Goal: Task Accomplishment & Management: Manage account settings

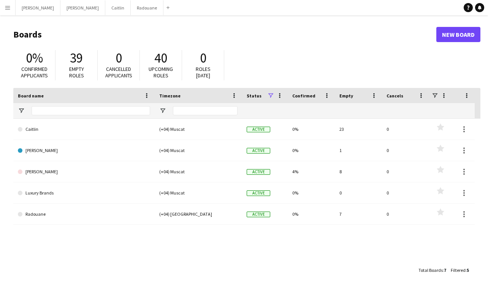
drag, startPoint x: 6, startPoint y: 8, endPoint x: 11, endPoint y: 19, distance: 12.4
click at [6, 8] on app-icon "Menu" at bounding box center [8, 8] width 6 height 6
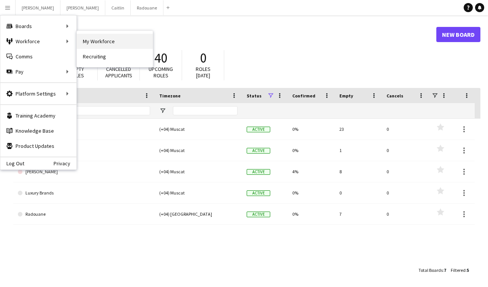
click at [113, 43] on link "My Workforce" at bounding box center [115, 41] width 76 height 15
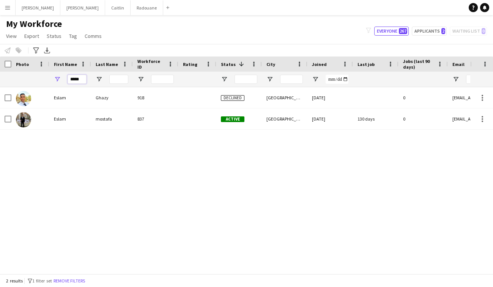
click at [84, 80] on input "*****" at bounding box center [77, 79] width 19 height 9
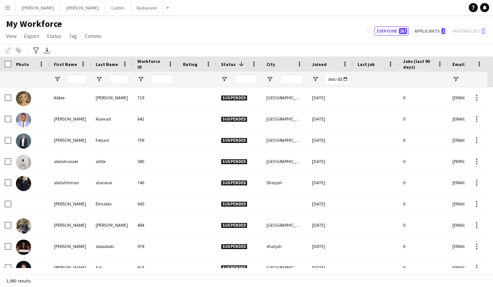
click at [190, 28] on div "My Workforce View Views Default view New view Update view Delete view Edit name…" at bounding box center [246, 31] width 493 height 26
click at [131, 5] on button "Radouane Close" at bounding box center [147, 7] width 33 height 15
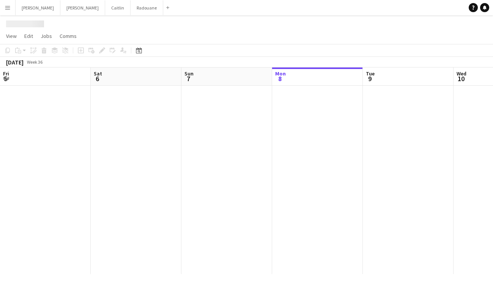
scroll to position [0, 182]
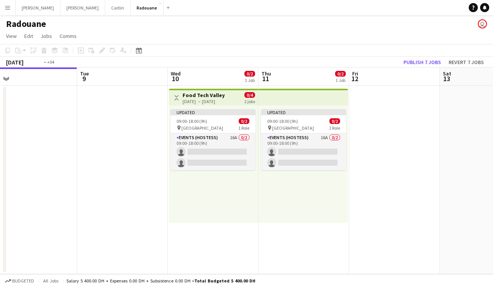
drag, startPoint x: 256, startPoint y: 118, endPoint x: 95, endPoint y: 110, distance: 160.8
click at [107, 112] on app-calendar-viewport "Fri 5 Sat 6 Sun 7 Mon 8 Tue 9 Wed 10 0/2 1 Job Thu 11 0/2 1 Job Fri 12 Sat 13 S…" at bounding box center [246, 171] width 493 height 207
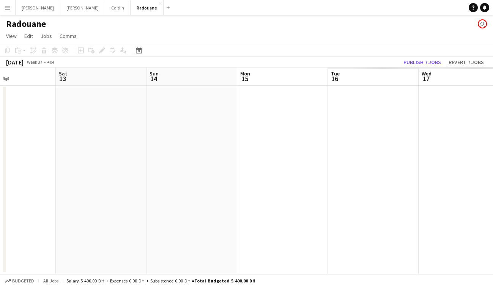
drag, startPoint x: 404, startPoint y: 132, endPoint x: 63, endPoint y: 138, distance: 341.4
click at [63, 138] on app-calendar-viewport "Tue 9 Wed 10 0/2 1 Job Thu 11 0/2 1 Job Fri 12 Sat 13 Sun 14 Mon 15 Tue 16 Wed …" at bounding box center [246, 171] width 493 height 207
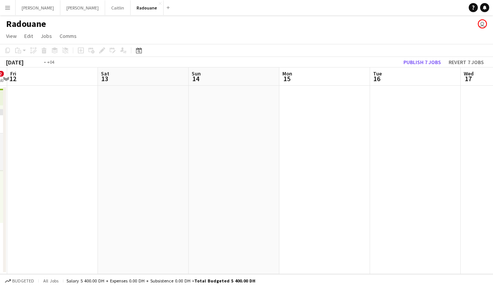
drag, startPoint x: 356, startPoint y: 127, endPoint x: 36, endPoint y: 134, distance: 320.2
click at [36, 134] on app-calendar-viewport "Tue 9 Wed 10 0/2 1 Job Thu 11 0/2 1 Job Fri 12 Sat 13 Sun 14 Mon 15 Tue 16 Wed …" at bounding box center [246, 171] width 493 height 207
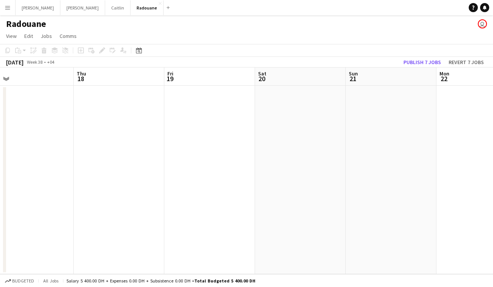
drag, startPoint x: 347, startPoint y: 125, endPoint x: 80, endPoint y: 125, distance: 266.6
click at [80, 125] on app-calendar-viewport "Sun 14 Mon 15 Tue 16 Wed 17 Thu 18 Fri 19 Sat 20 Sun 21 Mon 22 Tue 23 Wed 24" at bounding box center [246, 171] width 493 height 207
drag, startPoint x: 358, startPoint y: 110, endPoint x: 38, endPoint y: 112, distance: 320.1
click at [37, 113] on app-calendar-viewport "Sat 20 Sun 21 Mon 22 Tue 23 Wed 24 Thu 25 Fri 26 Sat 27 Sun 28 Mon 29 Tue 30" at bounding box center [246, 171] width 493 height 207
drag, startPoint x: 343, startPoint y: 109, endPoint x: 65, endPoint y: 112, distance: 278.7
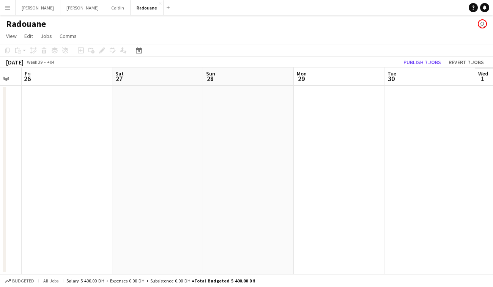
click at [65, 112] on app-calendar-viewport "Mon 22 Tue 23 Wed 24 Thu 25 Fri 26 Sat 27 Sun 28 Mon 29 Tue 30 Wed 1 Thu 2" at bounding box center [246, 171] width 493 height 207
drag, startPoint x: 328, startPoint y: 110, endPoint x: 36, endPoint y: 107, distance: 292.0
click at [35, 108] on app-calendar-viewport "Wed 24 Thu 25 Fri 26 Sat 27 Sun 28 Mon 29 Tue 30 Wed 1 Thu 2 Fri 3 Sat 4" at bounding box center [246, 171] width 493 height 207
drag, startPoint x: 327, startPoint y: 110, endPoint x: 12, endPoint y: 112, distance: 315.2
click at [15, 111] on app-calendar-viewport "Tue 30 Wed 1 Thu 2 Fri 3 Sat 4 Sun 5 Mon 6 Tue 7 Wed 8 Thu 9 Fri 10" at bounding box center [246, 171] width 493 height 207
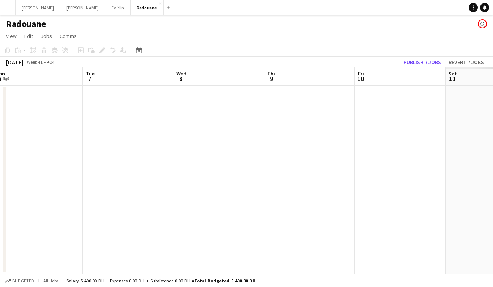
drag, startPoint x: 322, startPoint y: 110, endPoint x: 11, endPoint y: 103, distance: 311.8
click at [0, 109] on html "Menu Boards Boards Boards All jobs Status Workforce Workforce My Workforce Recr…" at bounding box center [246, 143] width 493 height 287
drag, startPoint x: 334, startPoint y: 114, endPoint x: -4, endPoint y: 104, distance: 338.1
click at [0, 104] on html "Menu Boards Boards Boards All jobs Status Workforce Workforce My Workforce Recr…" at bounding box center [246, 143] width 493 height 287
drag, startPoint x: 346, startPoint y: 104, endPoint x: 76, endPoint y: 101, distance: 270.8
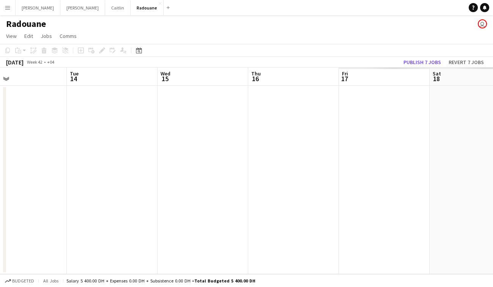
click at [20, 104] on app-calendar-viewport "Fri 10 Sat 11 Sun 12 Mon 13 Tue 14 Wed 15 Thu 16 Fri 17 Sat 18 Sun 19 Mon 20" at bounding box center [246, 171] width 493 height 207
drag, startPoint x: 309, startPoint y: 107, endPoint x: 26, endPoint y: 105, distance: 283.3
click at [26, 105] on app-calendar-viewport "Fri 10 Sat 11 Sun 12 Mon 13 Tue 14 Wed 15 Thu 16 Fri 17 Sat 18 Sun 19 Mon 20" at bounding box center [246, 171] width 493 height 207
drag, startPoint x: 295, startPoint y: 105, endPoint x: 10, endPoint y: 95, distance: 285.3
click at [10, 95] on app-calendar-viewport "Thu 16 Fri 17 Sat 18 Sun 19 Mon 20 Tue 21 Wed 22 Thu 23 Fri 24 Sat 25 Sun 26" at bounding box center [246, 171] width 493 height 207
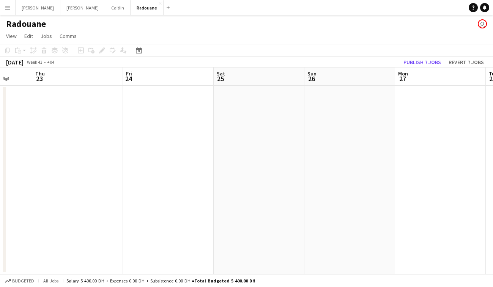
drag, startPoint x: 282, startPoint y: 101, endPoint x: -1, endPoint y: 99, distance: 282.9
click at [0, 99] on html "Menu Boards Boards Boards All jobs Status Workforce Workforce My Workforce Recr…" at bounding box center [246, 143] width 493 height 287
drag, startPoint x: 250, startPoint y: 98, endPoint x: -14, endPoint y: 87, distance: 263.7
click at [0, 87] on html "Menu Boards Boards Boards All jobs Status Workforce Workforce My Workforce Recr…" at bounding box center [246, 143] width 493 height 287
drag, startPoint x: 320, startPoint y: 102, endPoint x: 9, endPoint y: 102, distance: 311.7
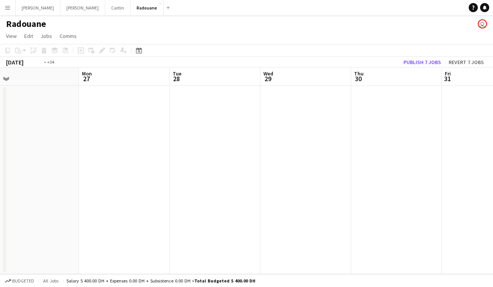
click at [9, 102] on app-calendar-viewport "Fri 24 Sat 25 Sun 26 Mon 27 Tue 28 Wed 29 Thu 30 Fri 31 Sat 1 Sun 2 Mon 3" at bounding box center [246, 171] width 493 height 207
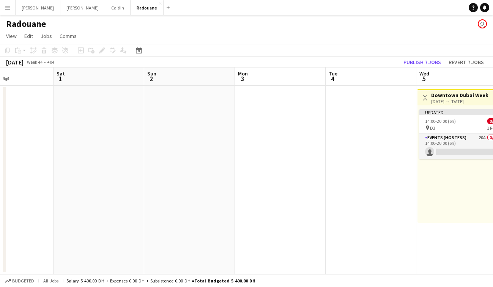
drag, startPoint x: 298, startPoint y: 116, endPoint x: -11, endPoint y: 104, distance: 309.0
click at [0, 104] on html "Menu Boards Boards Boards All jobs Status Workforce Workforce My Workforce Recr…" at bounding box center [246, 143] width 493 height 287
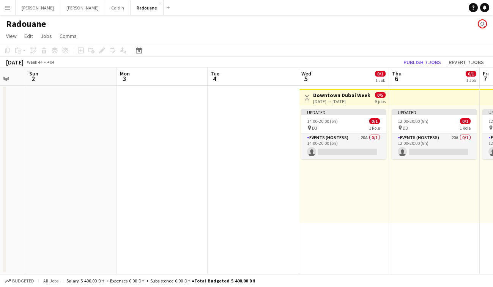
drag, startPoint x: 205, startPoint y: 103, endPoint x: -14, endPoint y: 106, distance: 219.1
click at [0, 106] on html "Menu Boards Boards Boards All jobs Status Workforce Workforce My Workforce Recr…" at bounding box center [246, 143] width 493 height 287
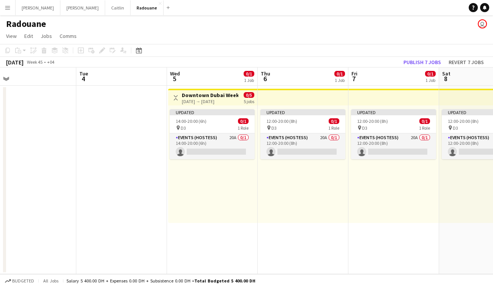
drag, startPoint x: 204, startPoint y: 122, endPoint x: -14, endPoint y: 107, distance: 218.1
click at [0, 107] on html "Menu Boards Boards Boards All jobs Status Workforce Workforce My Workforce Recr…" at bounding box center [246, 143] width 493 height 287
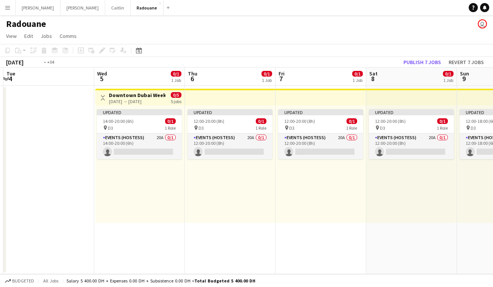
drag, startPoint x: 163, startPoint y: 122, endPoint x: 68, endPoint y: 116, distance: 94.3
click at [68, 116] on app-calendar-viewport "Sat 1 Sun 2 Mon 3 Tue 4 Wed 5 0/1 1 Job Thu 6 0/1 1 Job Fri 7 0/1 1 Job Sat 8 0…" at bounding box center [246, 171] width 493 height 207
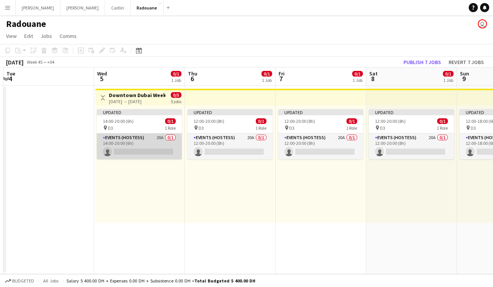
click at [126, 144] on app-card-role "Events (Hostess) 20A 0/1 14:00-20:00 (6h) single-neutral-actions" at bounding box center [139, 147] width 85 height 26
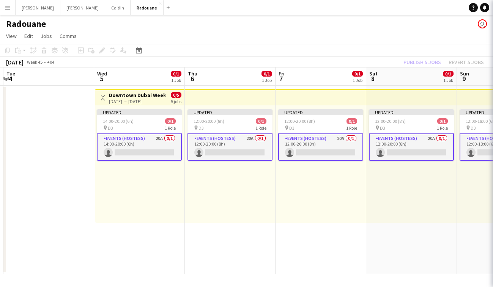
scroll to position [0, 268]
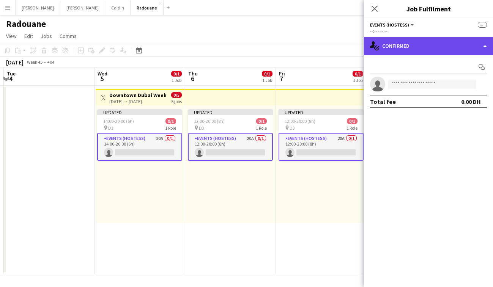
click at [384, 46] on div "single-neutral-actions-check-2 Confirmed" at bounding box center [428, 46] width 129 height 18
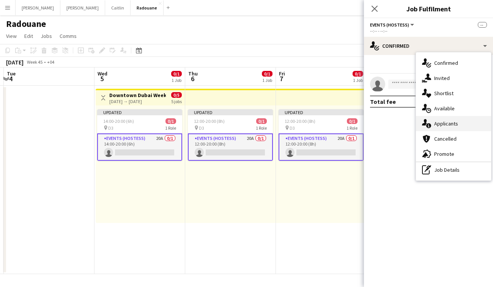
click at [444, 127] on span "Applicants" at bounding box center [446, 123] width 24 height 7
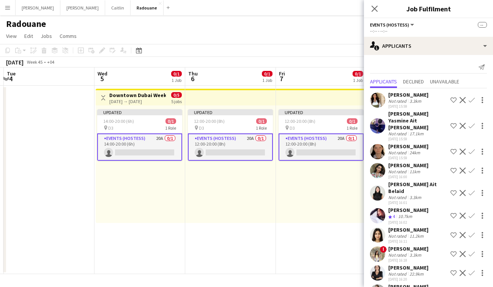
click at [407, 118] on div "[PERSON_NAME] Yasmine Ait [PERSON_NAME]" at bounding box center [417, 120] width 59 height 21
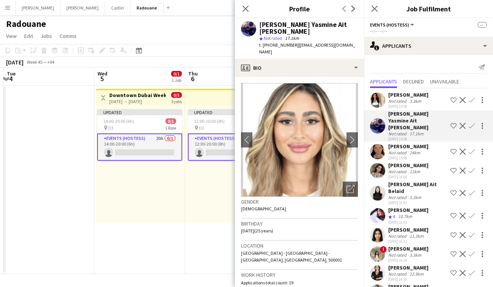
click at [406, 106] on div "[DATE] 15:59" at bounding box center [408, 106] width 40 height 5
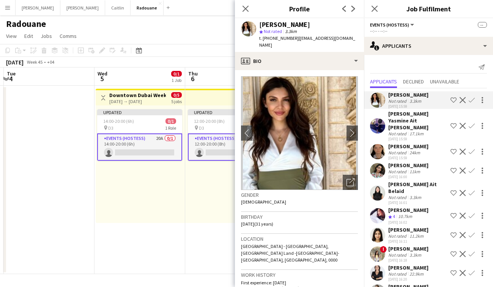
click at [396, 150] on div "Not rated" at bounding box center [398, 153] width 20 height 6
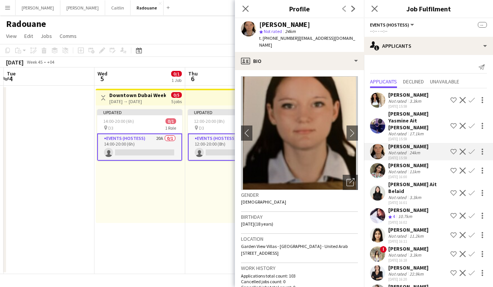
click at [400, 175] on div "[DATE] 16:00" at bounding box center [408, 177] width 40 height 5
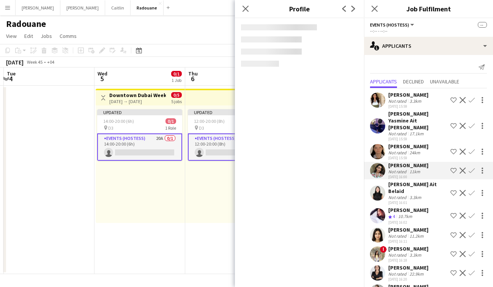
scroll to position [8, 0]
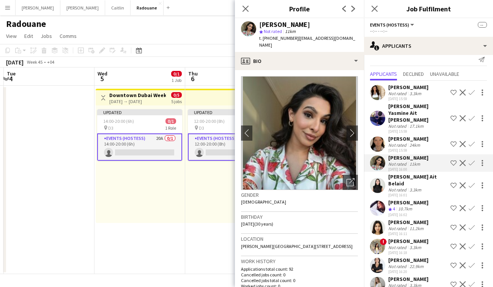
click at [400, 187] on div "Not rated" at bounding box center [398, 190] width 20 height 6
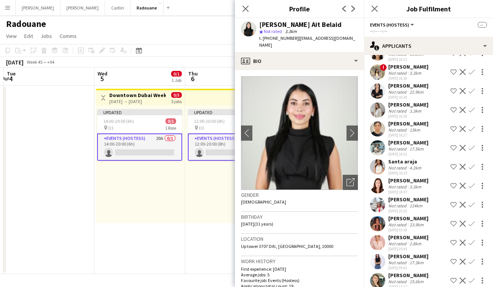
scroll to position [184, 0]
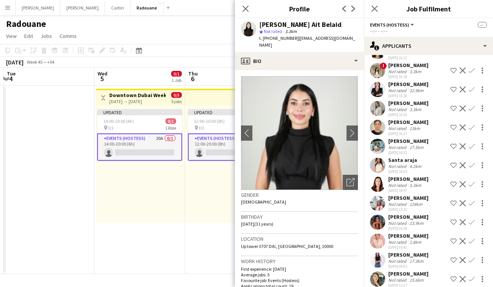
click at [408, 183] on div "3.3km" at bounding box center [415, 186] width 15 height 6
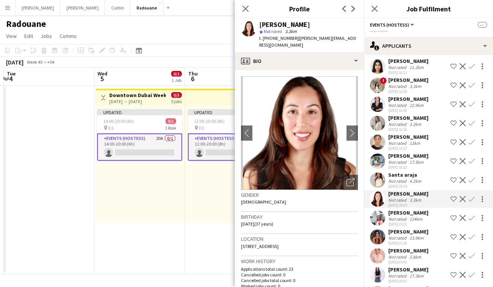
scroll to position [107, 0]
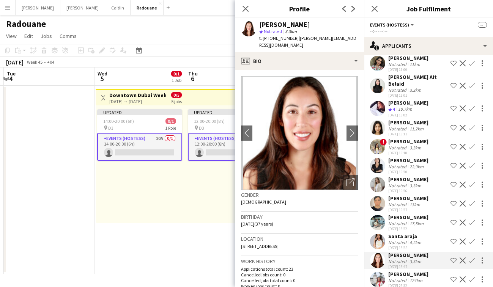
click at [399, 202] on div "Not rated" at bounding box center [398, 205] width 20 height 6
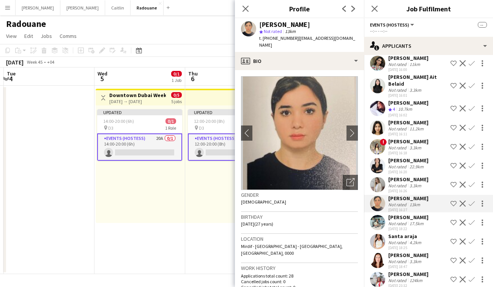
click at [402, 176] on div "[PERSON_NAME]" at bounding box center [408, 179] width 40 height 7
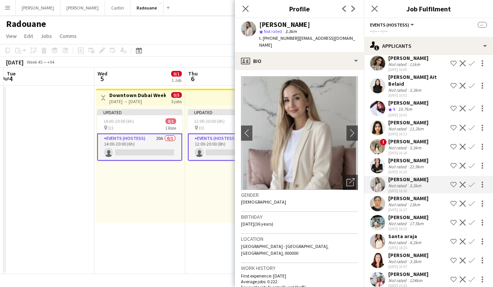
click at [407, 164] on div "Not rated" at bounding box center [398, 167] width 20 height 6
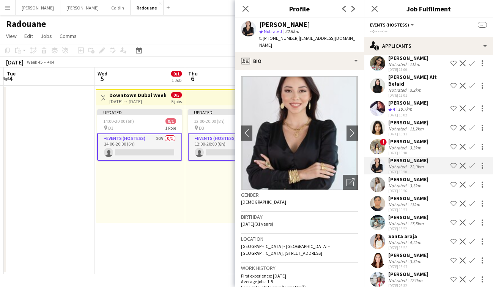
scroll to position [37, 0]
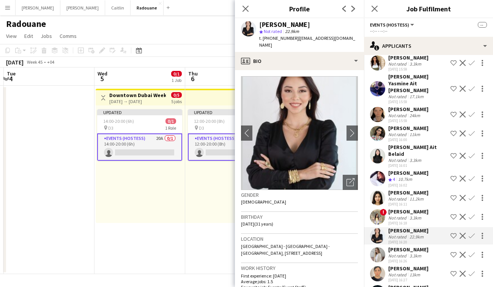
click at [408, 189] on div "[PERSON_NAME]" at bounding box center [408, 192] width 40 height 7
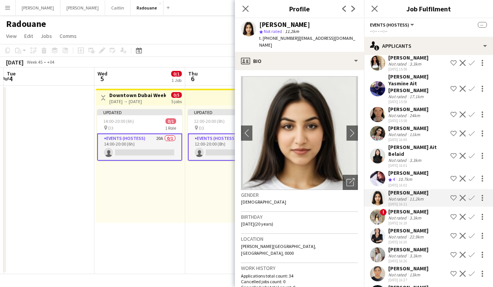
click at [403, 158] on div "Not rated" at bounding box center [398, 161] width 20 height 6
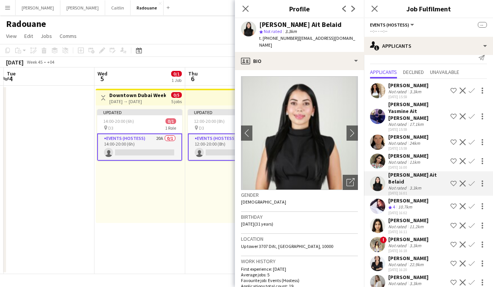
scroll to position [147, 0]
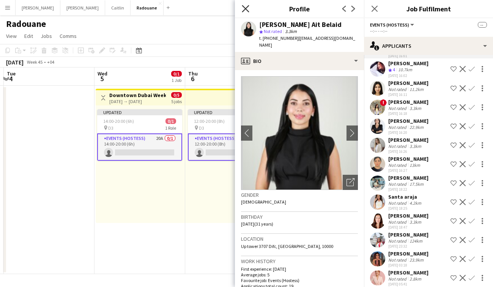
click at [247, 9] on icon "Close pop-in" at bounding box center [245, 8] width 7 height 7
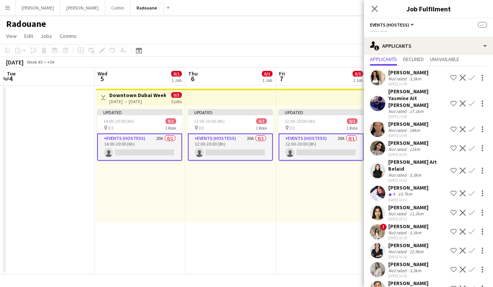
scroll to position [24, 0]
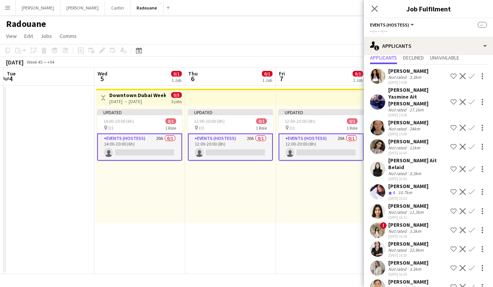
click at [404, 171] on div "Not rated" at bounding box center [398, 174] width 20 height 6
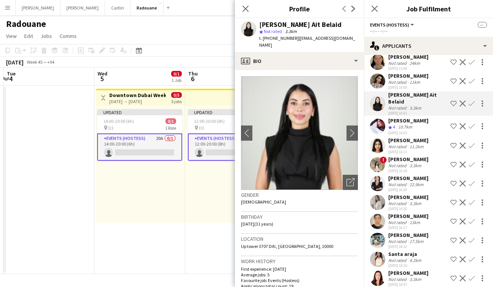
scroll to position [91, 0]
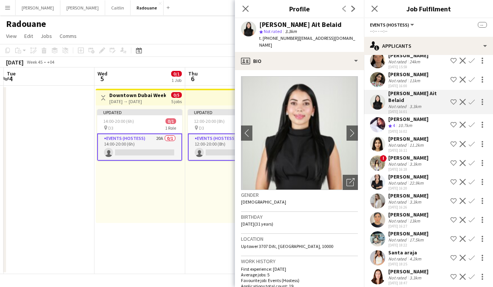
click at [4, 6] on button "Menu" at bounding box center [7, 7] width 15 height 15
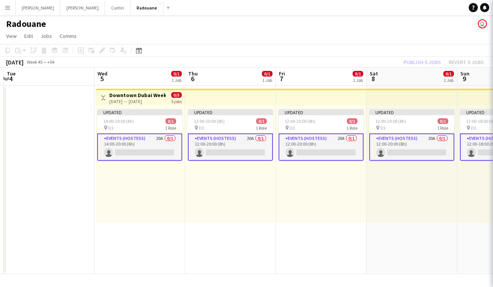
scroll to position [0, 0]
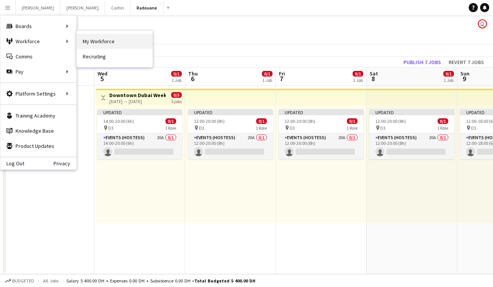
click at [83, 46] on link "My Workforce" at bounding box center [115, 41] width 76 height 15
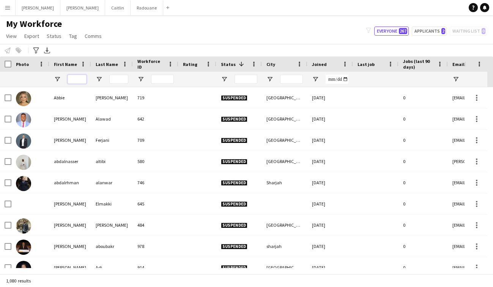
click at [72, 80] on input "First Name Filter Input" at bounding box center [77, 79] width 19 height 9
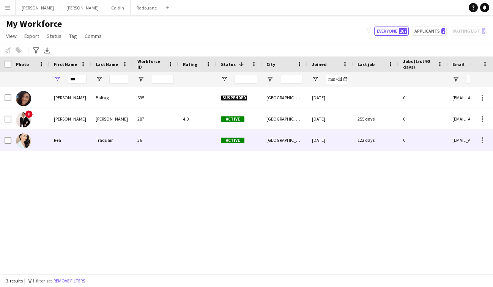
drag, startPoint x: 118, startPoint y: 90, endPoint x: 105, endPoint y: 139, distance: 51.0
click at [105, 139] on div "Traquair" at bounding box center [112, 140] width 42 height 21
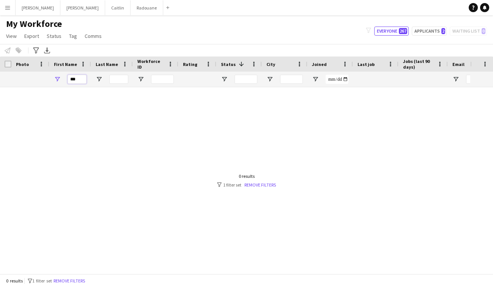
drag, startPoint x: 83, startPoint y: 79, endPoint x: 30, endPoint y: 77, distance: 52.4
click at [30, 77] on div "***" at bounding box center [411, 79] width 823 height 15
drag, startPoint x: 80, startPoint y: 78, endPoint x: 47, endPoint y: 71, distance: 33.3
click at [47, 72] on div "***" at bounding box center [411, 79] width 823 height 15
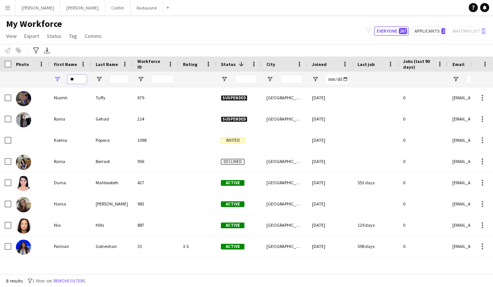
type input "*"
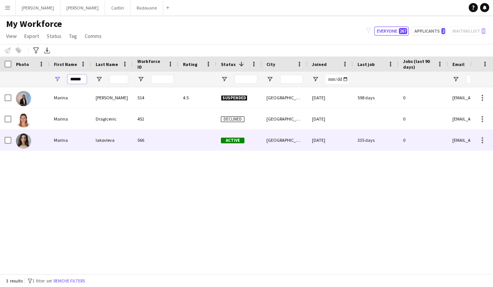
type input "******"
click at [120, 150] on div "Iakovleva" at bounding box center [112, 140] width 42 height 21
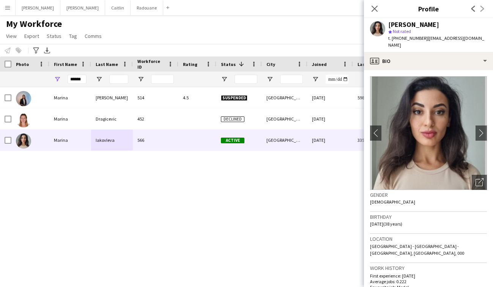
drag, startPoint x: 442, startPoint y: 24, endPoint x: 389, endPoint y: 27, distance: 52.8
click at [389, 27] on div "[PERSON_NAME]" at bounding box center [437, 24] width 99 height 7
copy div "[PERSON_NAME]"
click at [105, 6] on button "[PERSON_NAME]" at bounding box center [117, 7] width 25 height 15
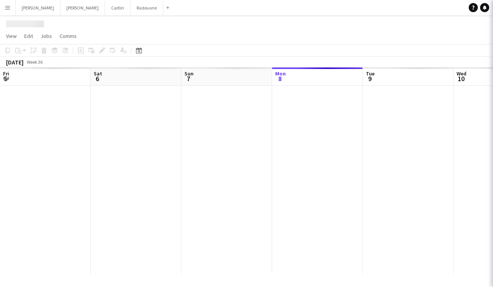
scroll to position [0, 182]
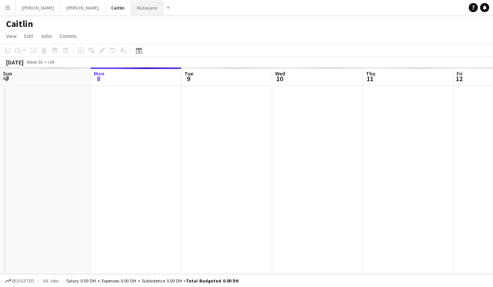
click at [131, 10] on button "Radouane Close" at bounding box center [147, 7] width 33 height 15
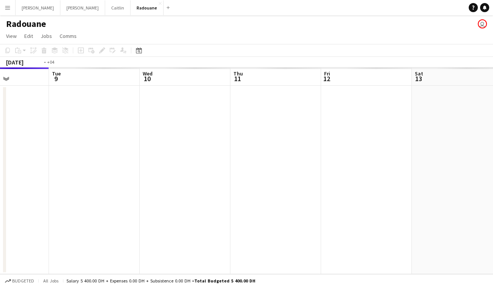
drag, startPoint x: 332, startPoint y: 156, endPoint x: 75, endPoint y: 158, distance: 257.1
click at [92, 158] on app-calendar-viewport "Fri 5 Sat 6 Sun 7 Mon 8 Tue 9 Wed 10 Thu 11 Fri 12 Sat 13 Sun 14 Mon 15" at bounding box center [246, 171] width 493 height 207
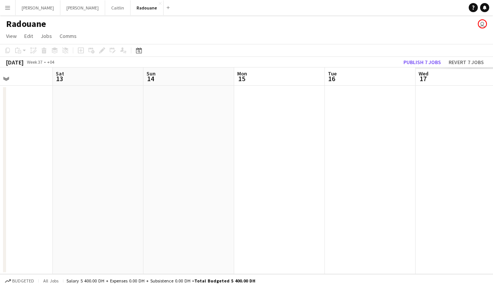
drag, startPoint x: 360, startPoint y: 156, endPoint x: 43, endPoint y: 151, distance: 316.7
click at [33, 154] on app-calendar-viewport "Tue 9 Wed 10 0/2 1 Job Thu 11 0/2 1 Job Fri 12 Sat 13 Sun 14 Mon 15 Tue 16 Wed …" at bounding box center [246, 171] width 493 height 207
drag, startPoint x: 366, startPoint y: 135, endPoint x: 32, endPoint y: 133, distance: 333.8
click at [18, 135] on app-calendar-viewport "Thu 11 0/2 1 Job Fri 12 Sat 13 Sun 14 Mon 15 Tue 16 Wed 17 Thu 18 Fri 19 Sat 20…" at bounding box center [246, 171] width 493 height 207
drag, startPoint x: 368, startPoint y: 143, endPoint x: 63, endPoint y: 134, distance: 304.7
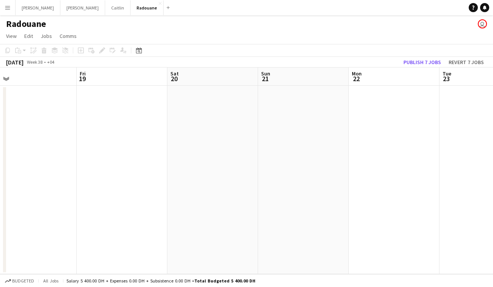
click at [43, 139] on app-calendar-viewport "Mon 15 Tue 16 Wed 17 Thu 18 Fri 19 Sat 20 Sun 21 Mon 22 Tue 23 Wed 24 Thu 25" at bounding box center [246, 171] width 493 height 207
drag, startPoint x: 391, startPoint y: 129, endPoint x: -1, endPoint y: 134, distance: 391.9
click at [0, 134] on html "Menu Boards Boards Boards All jobs Status Workforce Workforce My Workforce Recr…" at bounding box center [246, 143] width 493 height 287
drag, startPoint x: 355, startPoint y: 128, endPoint x: 15, endPoint y: 116, distance: 340.1
click at [0, 117] on html "Menu Boards Boards Boards All jobs Status Workforce Workforce My Workforce Recr…" at bounding box center [246, 143] width 493 height 287
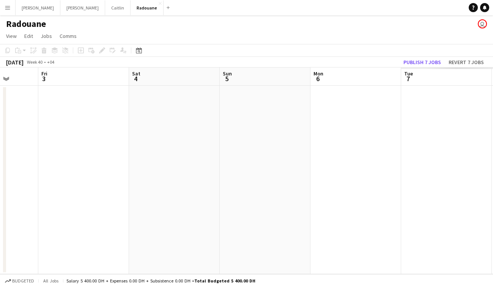
drag, startPoint x: 346, startPoint y: 127, endPoint x: 15, endPoint y: 113, distance: 331.4
click at [15, 113] on app-calendar-viewport "Tue 30 Wed 1 Thu 2 Fri 3 Sat 4 Sun 5 Mon 6 Tue 7 Wed 8 Thu 9 Fri 10" at bounding box center [246, 171] width 493 height 207
drag, startPoint x: 354, startPoint y: 120, endPoint x: 63, endPoint y: 100, distance: 292.3
click at [36, 103] on app-calendar-viewport "Thu 2 Fri 3 Sat 4 Sun 5 Mon 6 Tue 7 Wed 8 Thu 9 Fri 10 Sat 11 Sun 12" at bounding box center [246, 171] width 493 height 207
drag, startPoint x: 357, startPoint y: 115, endPoint x: 189, endPoint y: 94, distance: 169.5
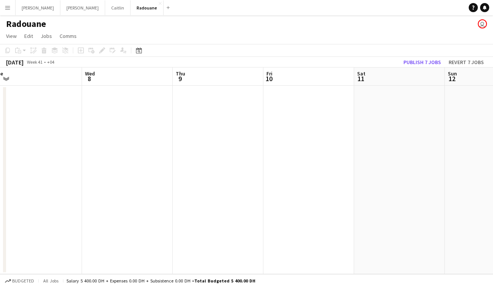
click at [61, 93] on app-calendar-viewport "Sat 4 Sun 5 Mon 6 Tue 7 Wed 8 Thu 9 Fri 10 Sat 11 Sun 12 Mon 13 Tue 14" at bounding box center [246, 171] width 493 height 207
drag, startPoint x: 429, startPoint y: 102, endPoint x: 132, endPoint y: 96, distance: 297.4
click at [132, 96] on app-calendar-viewport "Tue 7 Wed 8 Thu 9 Fri 10 Sat 11 Sun 12 Mon 13 Tue 14 Wed 15 Thu 16 Fri 17" at bounding box center [246, 171] width 493 height 207
drag, startPoint x: 445, startPoint y: 107, endPoint x: 51, endPoint y: 82, distance: 395.3
click at [49, 85] on app-calendar-viewport "Sat 11 Sun 12 Mon 13 Tue 14 Wed 15 Thu 16 Fri 17 Sat 18 Sun 19 Mon 20 Tue 21" at bounding box center [246, 171] width 493 height 207
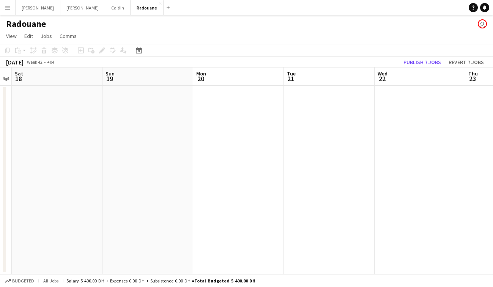
scroll to position [0, 261]
drag, startPoint x: 382, startPoint y: 117, endPoint x: 18, endPoint y: 96, distance: 364.0
click at [18, 96] on app-calendar-viewport "Wed 15 Thu 16 Fri 17 Sat 18 Sun 19 Mon 20 Tue 21 Wed 22 Thu 23 Fri 24 Sat 25" at bounding box center [246, 171] width 493 height 207
drag, startPoint x: 315, startPoint y: 125, endPoint x: 143, endPoint y: 125, distance: 171.6
click at [103, 126] on app-calendar-viewport "Mon 20 Tue 21 Wed 22 Thu 23 Fri 24 Sat 25 Sun 26 Mon 27 Tue 28 Wed 29 Thu 30" at bounding box center [246, 171] width 493 height 207
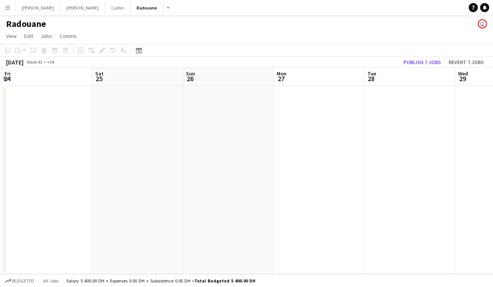
scroll to position [0, 212]
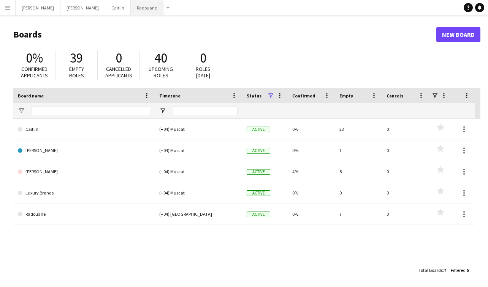
click at [131, 9] on button "Radouane Close" at bounding box center [147, 7] width 33 height 15
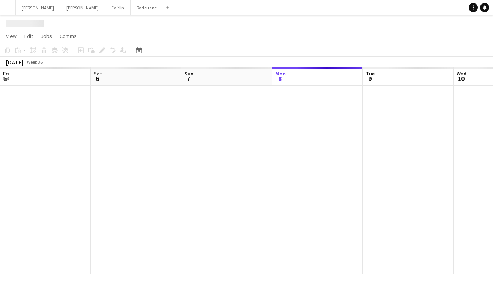
scroll to position [0, 182]
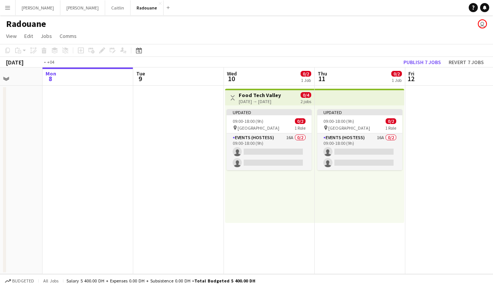
drag, startPoint x: 215, startPoint y: 137, endPoint x: 20, endPoint y: 132, distance: 194.9
click at [46, 136] on app-calendar-viewport "Fri 5 Sat 6 Sun 7 Mon 8 Tue 9 Wed 10 0/2 1 Job Thu 11 0/2 1 Job Fri 12 Sat 13 S…" at bounding box center [246, 171] width 493 height 207
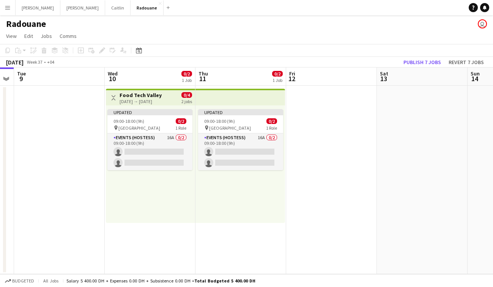
drag, startPoint x: 354, startPoint y: 136, endPoint x: 36, endPoint y: 148, distance: 318.8
click at [39, 148] on app-calendar-viewport "Fri 5 Sat 6 Sun 7 Mon 8 Tue 9 Wed 10 0/2 1 Job Thu 11 0/2 1 Job Fri 12 Sat 13 S…" at bounding box center [246, 171] width 493 height 207
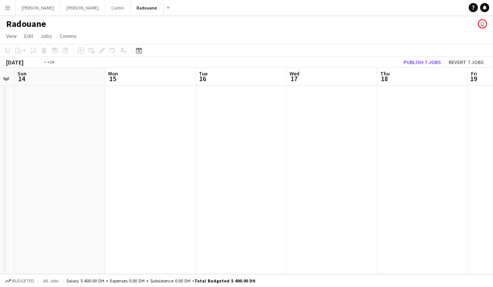
drag, startPoint x: 376, startPoint y: 156, endPoint x: 82, endPoint y: 155, distance: 293.9
click at [84, 155] on app-calendar-viewport "Thu 11 0/2 1 Job Fri 12 Sat 13 Sun 14 Mon 15 Tue 16 Wed 17 Thu 18 Fri 19 Sat 20…" at bounding box center [246, 171] width 493 height 207
drag, startPoint x: 360, startPoint y: 123, endPoint x: 41, endPoint y: 130, distance: 319.0
click at [41, 130] on app-calendar-viewport "Sat 13 Sun 14 Mon 15 Tue 16 Wed 17 Thu 18 Fri 19 Sat 20 Sun 21 Mon 22 Tue 23" at bounding box center [246, 171] width 493 height 207
drag, startPoint x: 342, startPoint y: 122, endPoint x: 79, endPoint y: 139, distance: 263.3
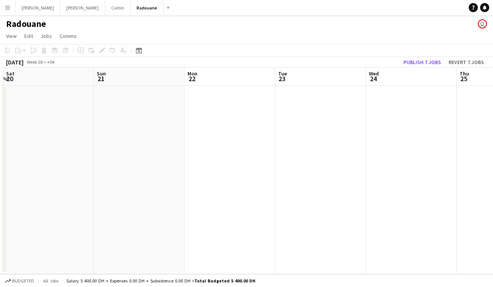
click at [79, 139] on app-calendar-viewport "Wed 17 Thu 18 Fri 19 Sat 20 Sun 21 Mon 22 Tue 23 Wed 24 Thu 25 Fri 26 Sat 27" at bounding box center [246, 171] width 493 height 207
drag, startPoint x: 357, startPoint y: 128, endPoint x: 67, endPoint y: 143, distance: 290.5
click at [67, 143] on app-calendar-viewport "Fri 19 Sat 20 Sun 21 Mon 22 Tue 23 Wed 24 Thu 25 Fri 26 Sat 27 Sun 28 Mon 29" at bounding box center [246, 171] width 493 height 207
drag, startPoint x: 368, startPoint y: 117, endPoint x: 112, endPoint y: 135, distance: 257.0
click at [112, 135] on app-calendar-viewport "Thu 25 Fri 26 Sat 27 Sun 28 Mon 29 Tue 30 Wed 1 Thu 2 Fri 3 Sat 4 Sun 5" at bounding box center [246, 171] width 493 height 207
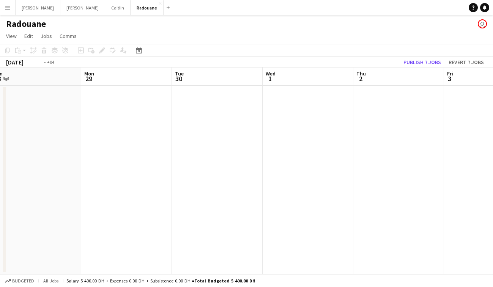
drag, startPoint x: 371, startPoint y: 124, endPoint x: 178, endPoint y: 174, distance: 198.6
click at [178, 174] on app-calendar-viewport "Thu 25 Fri 26 Sat 27 Sun 28 Mon 29 Tue 30 Wed 1 Thu 2 Fri 3 Sat 4 Sun 5" at bounding box center [246, 171] width 493 height 207
drag, startPoint x: 355, startPoint y: 141, endPoint x: 93, endPoint y: 128, distance: 262.7
click at [93, 129] on app-calendar-viewport "Mon 29 Tue 30 Wed 1 Thu 2 Fri 3 Sat 4 Sun 5 Mon 6 Tue 7 Wed 8 Thu 9" at bounding box center [246, 171] width 493 height 207
drag, startPoint x: 370, startPoint y: 129, endPoint x: 75, endPoint y: 126, distance: 295.4
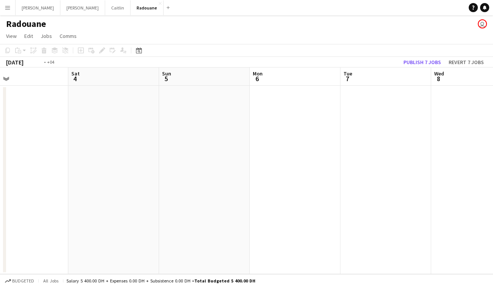
click at [75, 127] on app-calendar-viewport "Tue 30 Wed 1 Thu 2 Fri 3 Sat 4 Sun 5 Mon 6 Tue 7 Wed 8 Thu 9 Fri 10" at bounding box center [246, 171] width 493 height 207
drag, startPoint x: 350, startPoint y: 122, endPoint x: 81, endPoint y: 127, distance: 268.9
click at [82, 127] on app-calendar-viewport "Tue 7 Wed 8 Thu 9 Fri 10 Sat 11 Sun 12 Mon 13 Tue 14 Wed 15 Thu 16 Fri 17" at bounding box center [246, 171] width 493 height 207
drag, startPoint x: 364, startPoint y: 120, endPoint x: 58, endPoint y: 129, distance: 306.6
click at [57, 129] on app-calendar-viewport "Tue 7 Wed 8 Thu 9 Fri 10 Sat 11 Sun 12 Mon 13 Tue 14 Wed 15 Thu 16 Fri 17" at bounding box center [246, 171] width 493 height 207
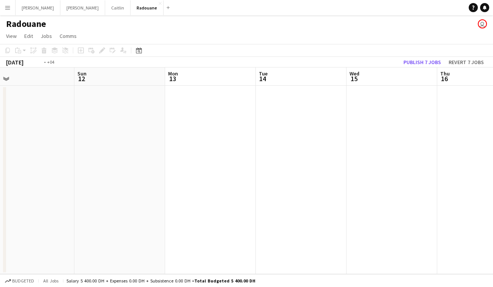
drag, startPoint x: 339, startPoint y: 125, endPoint x: 96, endPoint y: 128, distance: 243.4
click at [90, 129] on app-calendar-viewport "Thu 9 Fri 10 Sat 11 Sun 12 Mon 13 Tue 14 Wed 15 Thu 16 Fri 17 Sat 18 Sun 19" at bounding box center [246, 171] width 493 height 207
drag, startPoint x: 376, startPoint y: 137, endPoint x: 133, endPoint y: 136, distance: 242.3
click at [133, 136] on app-calendar-viewport "Mon 13 Tue 14 Wed 15 Thu 16 Fri 17 Sat 18 Sun 19 Mon 20 Tue 21 Wed 22 Thu 23" at bounding box center [246, 171] width 493 height 207
drag, startPoint x: 267, startPoint y: 160, endPoint x: 104, endPoint y: 121, distance: 167.2
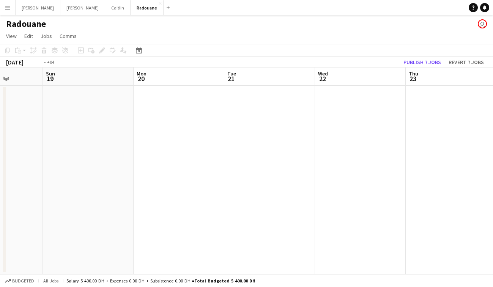
click at [136, 129] on app-calendar-viewport "Wed 15 Thu 16 Fri 17 Sat 18 Sun 19 Mon 20 Tue 21 Wed 22 Thu 23 Fri 24 Sat 25" at bounding box center [246, 171] width 493 height 207
drag, startPoint x: 222, startPoint y: 137, endPoint x: -19, endPoint y: 112, distance: 242.8
click at [0, 112] on html "Menu Boards Boards Boards All jobs Status Workforce Workforce My Workforce Recr…" at bounding box center [246, 143] width 493 height 287
drag, startPoint x: 262, startPoint y: 102, endPoint x: 6, endPoint y: 133, distance: 258.2
click at [27, 135] on app-calendar-viewport "Sun 19 Mon 20 Tue 21 Wed 22 Thu 23 Fri 24 Sat 25 Sun 26 Mon 27 Tue 28 Wed 29" at bounding box center [246, 171] width 493 height 207
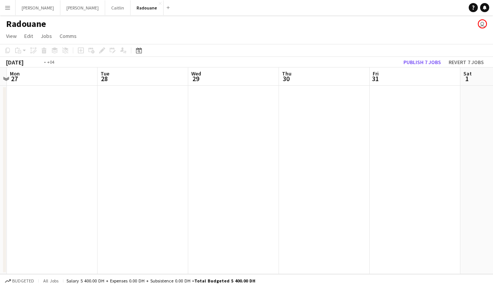
drag, startPoint x: 322, startPoint y: 125, endPoint x: 102, endPoint y: 146, distance: 220.9
click at [118, 145] on app-calendar-viewport "Fri 24 Sat 25 Sun 26 Mon 27 Tue 28 Wed 29 Thu 30 Fri 31 Sat 1 Sun 2 Mon 3" at bounding box center [246, 171] width 493 height 207
drag, startPoint x: 358, startPoint y: 121, endPoint x: 138, endPoint y: 129, distance: 220.8
click at [143, 129] on app-calendar-viewport "Fri 24 Sat 25 Sun 26 Mon 27 Tue 28 Wed 29 Thu 30 Fri 31 Sat 1 Sun 2 Mon 3" at bounding box center [246, 171] width 493 height 207
drag, startPoint x: 376, startPoint y: 133, endPoint x: 121, endPoint y: 137, distance: 254.8
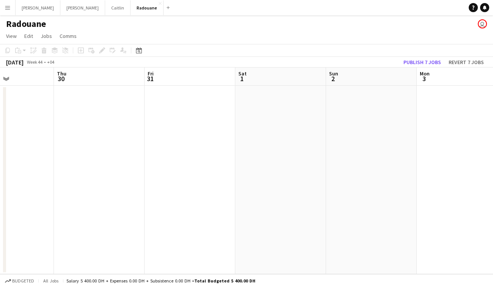
click at [121, 137] on app-calendar-viewport "Sun 26 Mon 27 Tue 28 Wed 29 Thu 30 Fri 31 Sat 1 Sun 2 Mon 3 Tue 4 Wed 5 0/1 1 J…" at bounding box center [246, 171] width 493 height 207
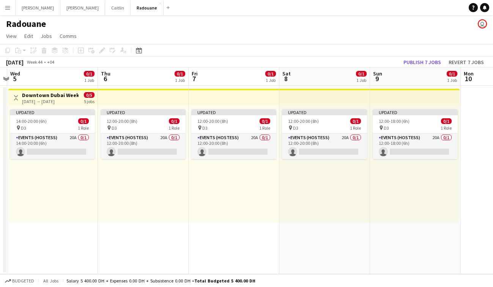
scroll to position [0, 273]
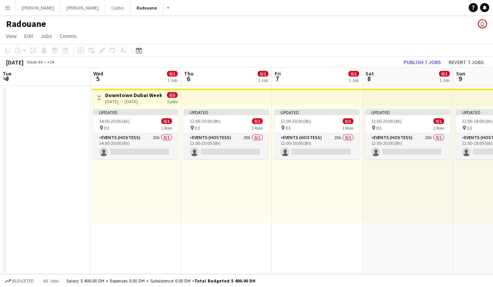
drag, startPoint x: 342, startPoint y: 132, endPoint x: 106, endPoint y: 137, distance: 235.9
click at [106, 137] on app-calendar-viewport "Sat 1 Sun 2 Mon 3 Tue 4 Wed 5 0/1 1 Job Thu 6 0/1 1 Job Fri 7 0/1 1 Job Sat 8 0…" at bounding box center [246, 171] width 493 height 207
drag, startPoint x: 111, startPoint y: 142, endPoint x: 244, endPoint y: 71, distance: 150.3
click at [111, 142] on app-card-role "Events (Hostess) 20A 0/1 14:00-20:00 (6h) single-neutral-actions" at bounding box center [135, 147] width 85 height 26
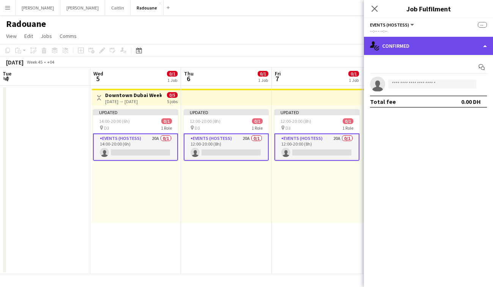
click at [385, 49] on div "single-neutral-actions-check-2 Confirmed" at bounding box center [428, 46] width 129 height 18
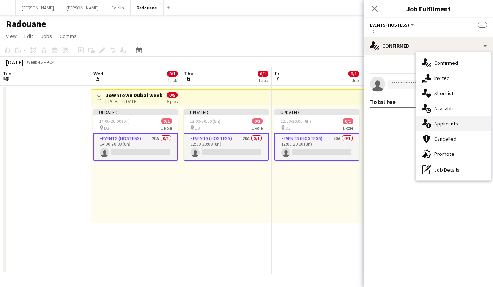
click at [442, 122] on span "Applicants" at bounding box center [446, 123] width 24 height 7
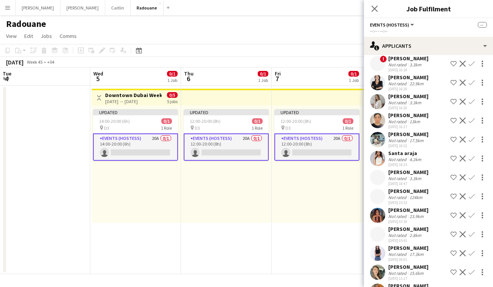
scroll to position [197, 0]
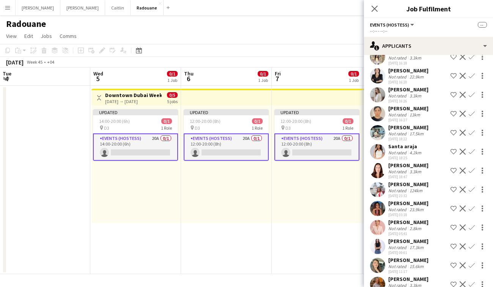
click at [398, 207] on div "Not rated" at bounding box center [398, 210] width 20 height 6
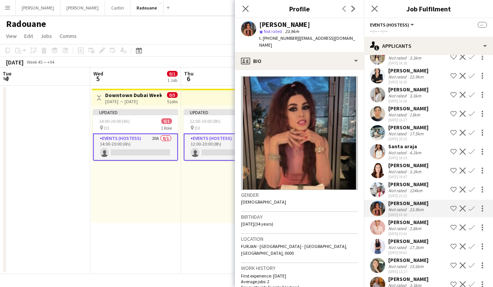
click at [402, 245] on div "Not rated" at bounding box center [398, 248] width 20 height 6
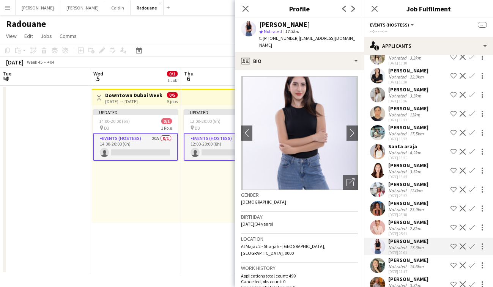
click at [411, 270] on div "[DATE] 11:17" at bounding box center [408, 272] width 40 height 5
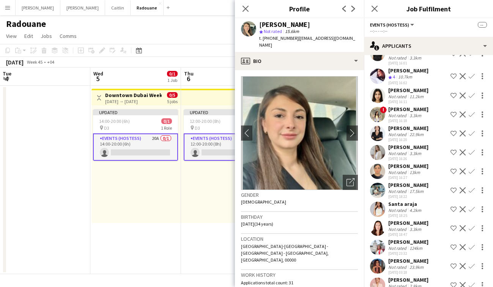
scroll to position [87, 0]
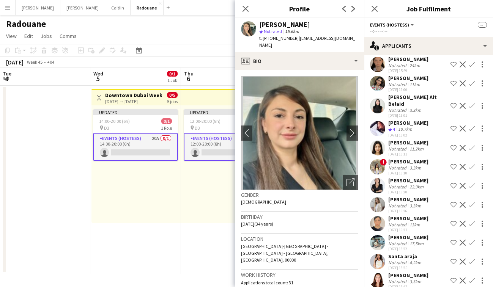
click at [405, 146] on div "Not rated" at bounding box center [398, 149] width 20 height 6
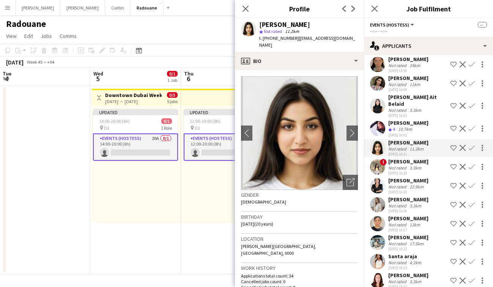
scroll to position [0, 0]
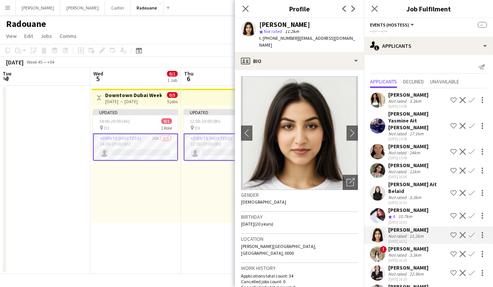
click at [11, 11] on button "Menu" at bounding box center [7, 7] width 15 height 15
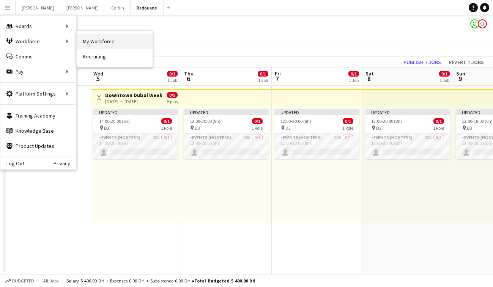
click at [102, 39] on link "My Workforce" at bounding box center [115, 41] width 76 height 15
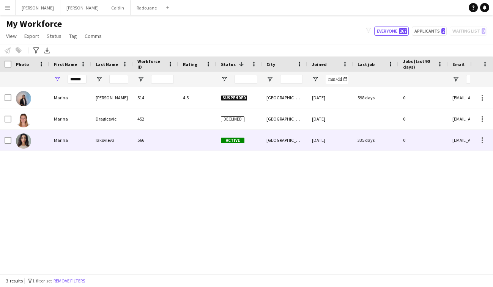
click at [96, 144] on div "Iakovleva" at bounding box center [112, 140] width 42 height 21
